Goal: Navigation & Orientation: Find specific page/section

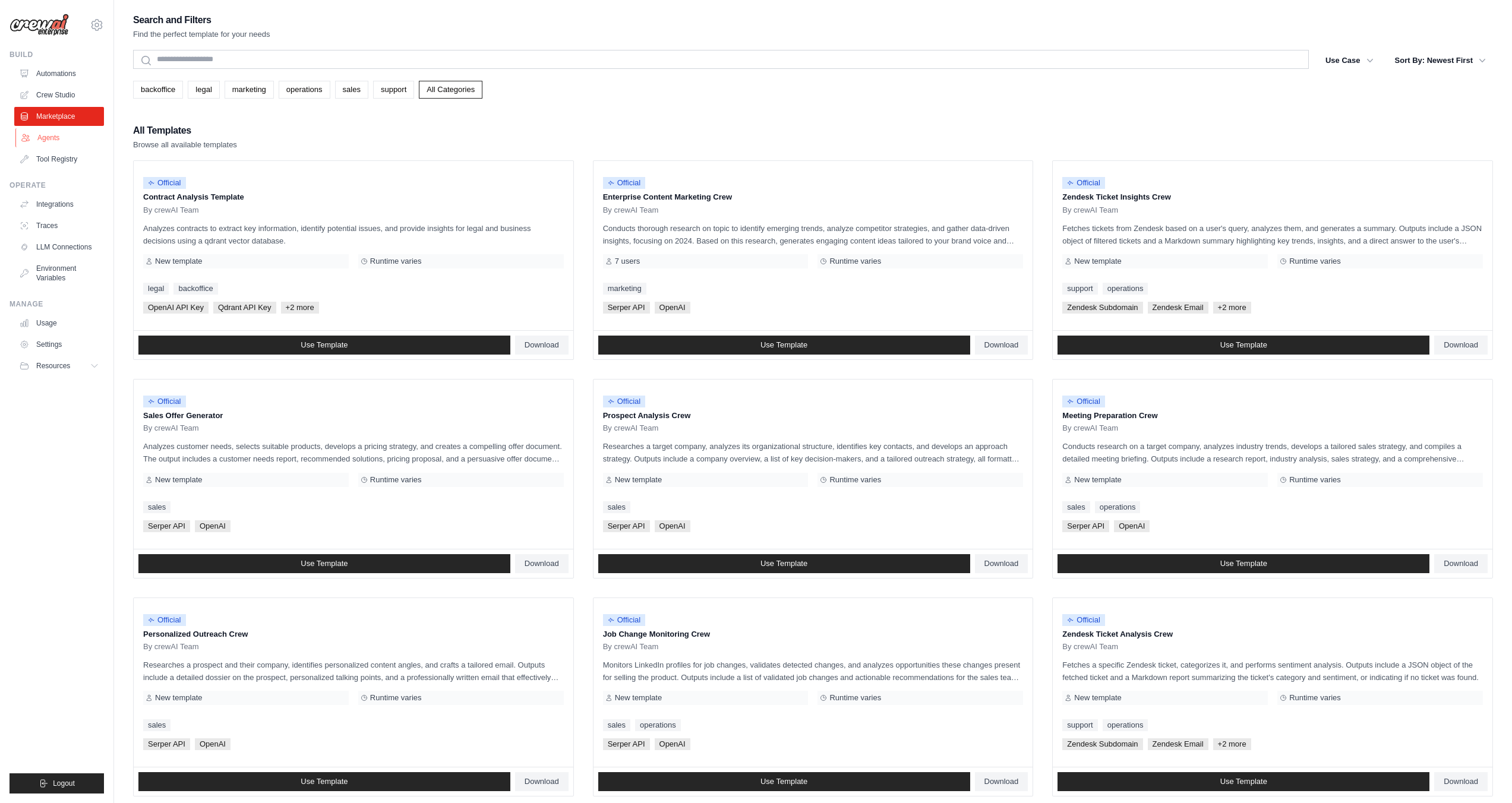
click at [46, 139] on link "Agents" at bounding box center [60, 138] width 90 height 19
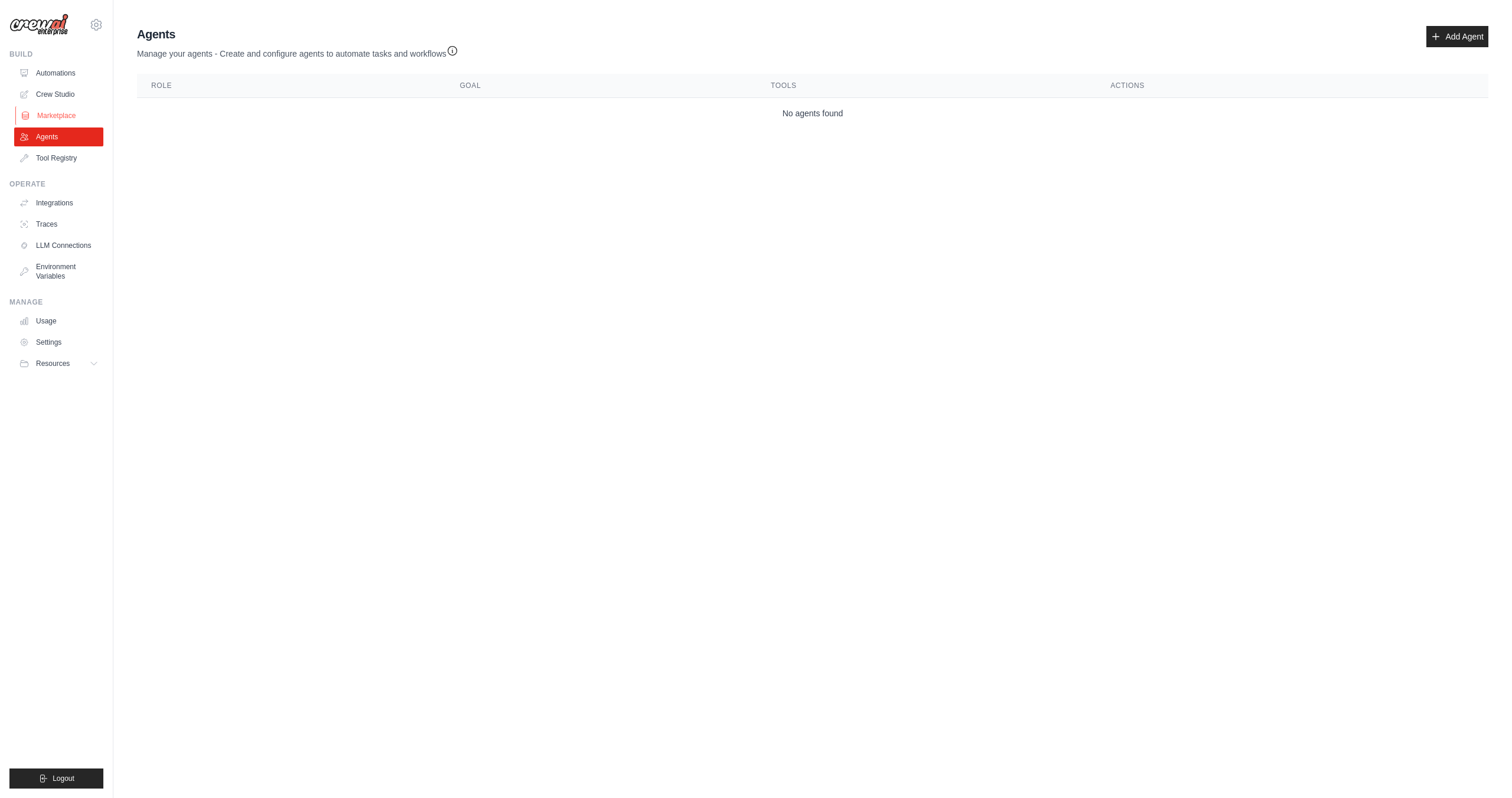
click at [62, 124] on link "Marketplace" at bounding box center [60, 116] width 89 height 19
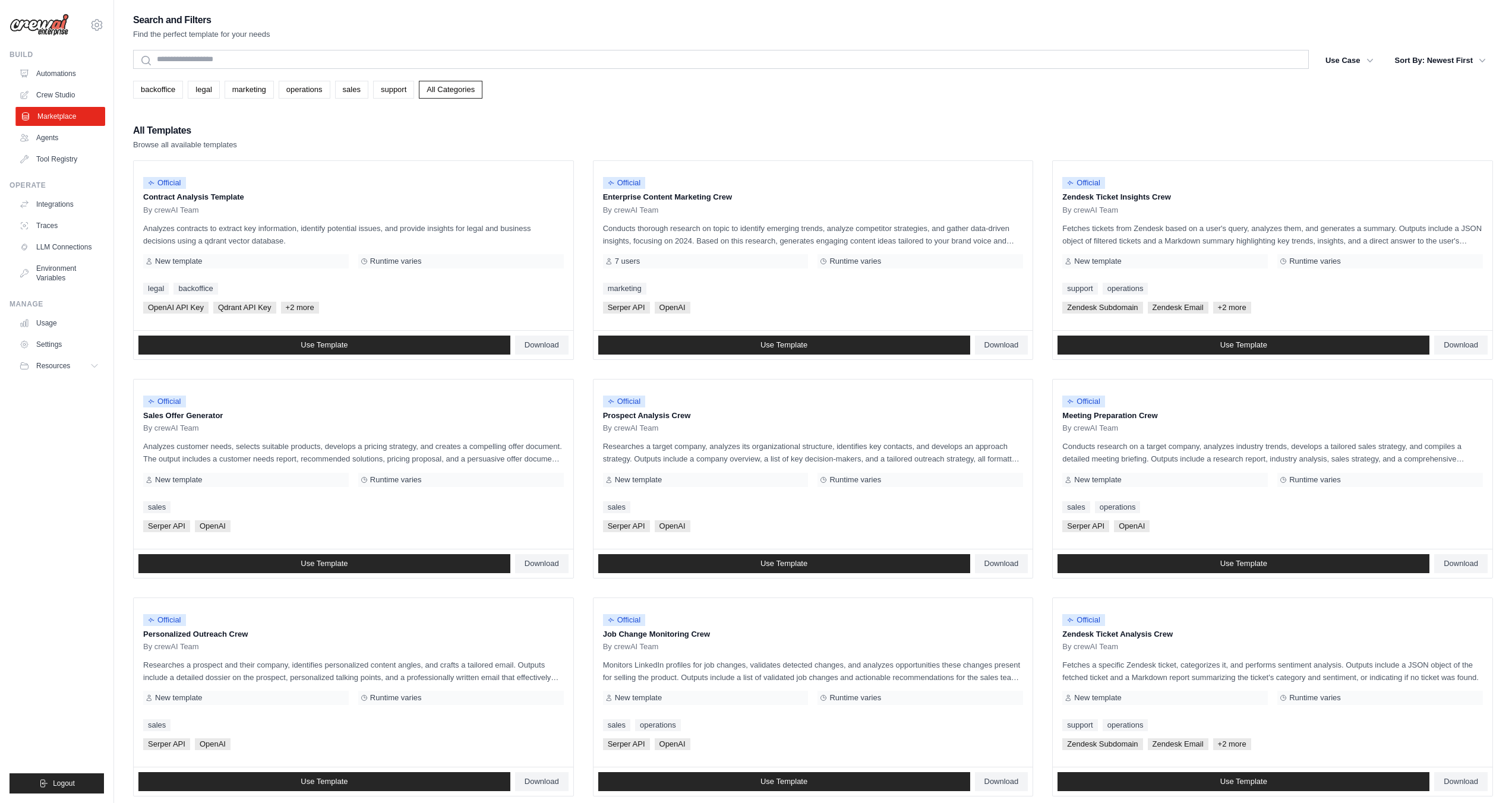
click at [72, 107] on link "Marketplace" at bounding box center [60, 117] width 90 height 19
click at [66, 90] on link "Crew Studio" at bounding box center [60, 95] width 90 height 19
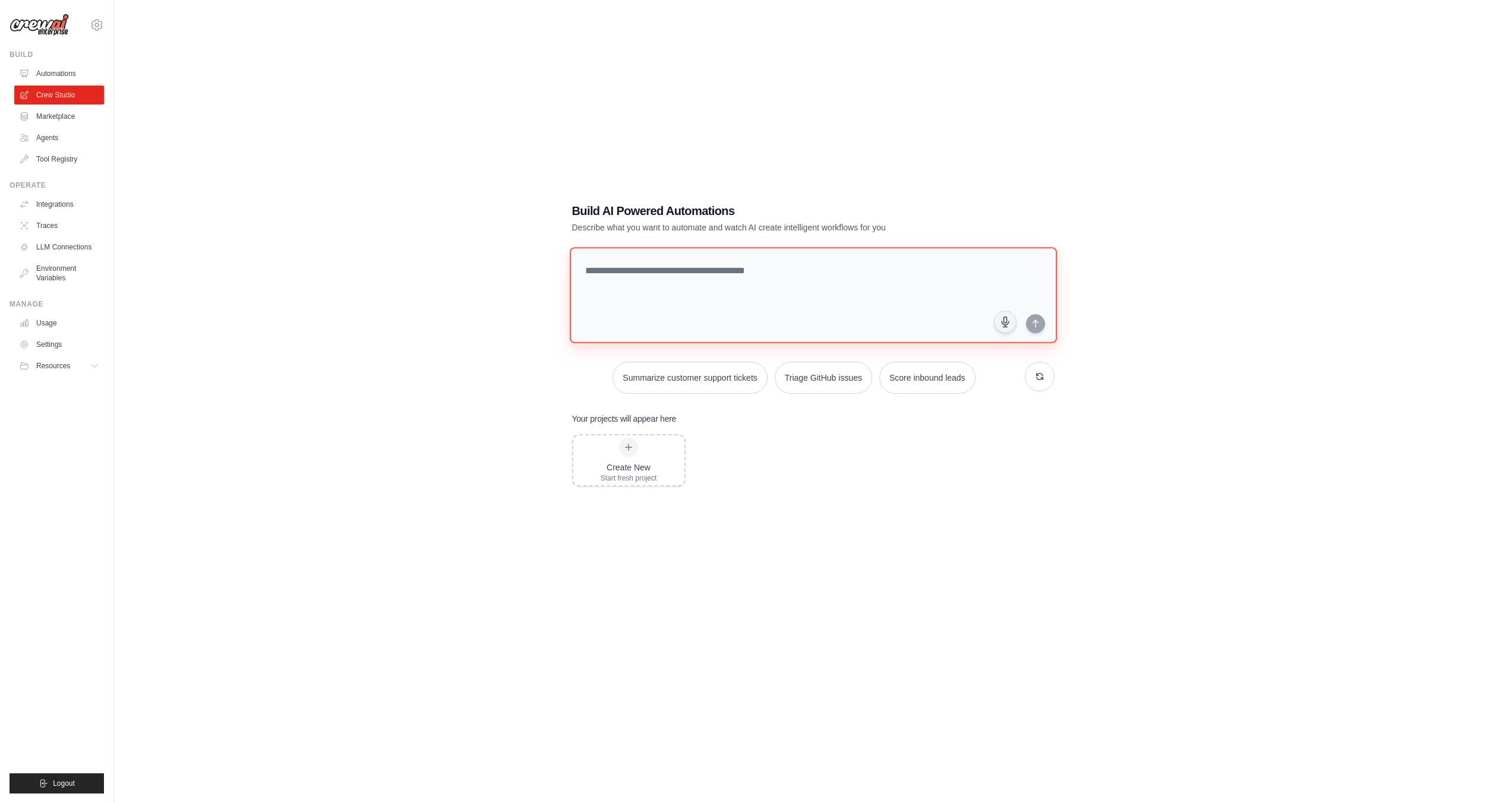
click at [690, 274] on textarea at bounding box center [812, 295] width 487 height 96
